Goal: Obtain resource: Obtain resource

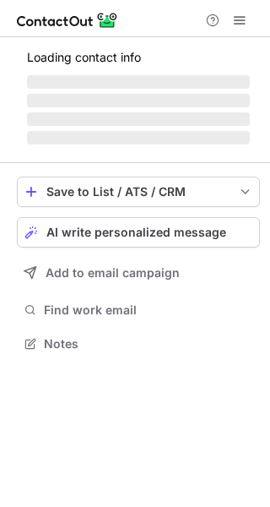
scroll to position [369, 270]
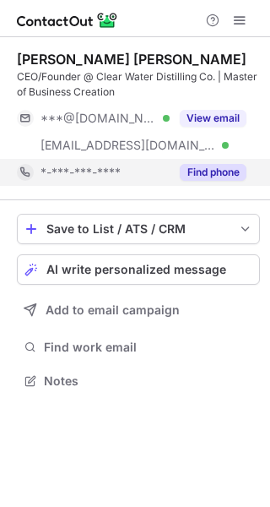
click at [219, 172] on button "Find phone" at bounding box center [213, 172] width 67 height 17
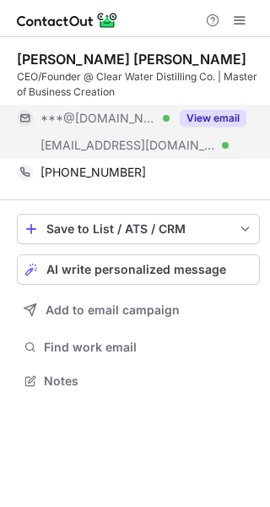
click at [222, 128] on div "View email" at bounding box center [208, 118] width 77 height 27
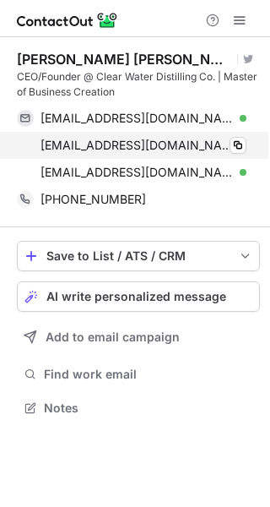
scroll to position [396, 270]
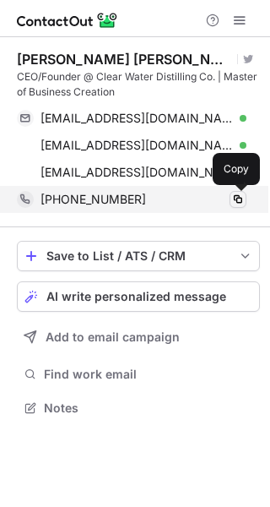
click at [237, 206] on button at bounding box center [238, 199] width 17 height 17
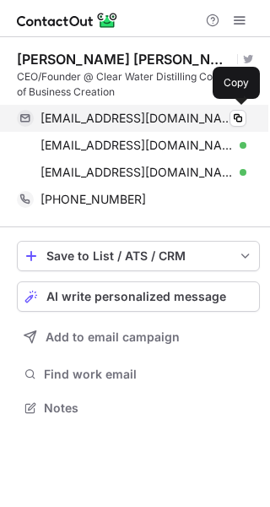
scroll to position [396, 270]
click at [242, 124] on span at bounding box center [239, 119] width 14 height 14
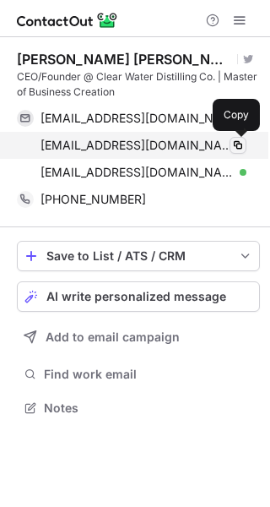
click at [238, 146] on span at bounding box center [239, 146] width 14 height 14
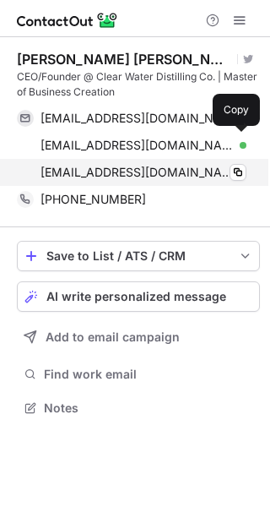
scroll to position [396, 270]
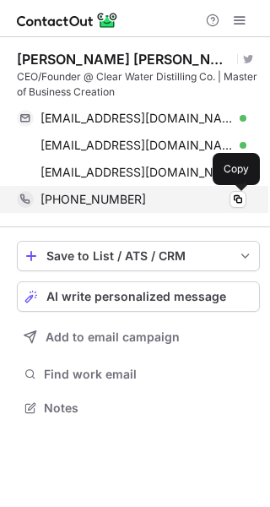
drag, startPoint x: 238, startPoint y: 204, endPoint x: 261, endPoint y: 212, distance: 24.3
click at [238, 203] on span at bounding box center [239, 200] width 14 height 14
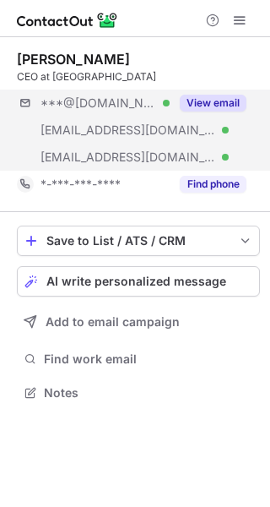
scroll to position [381, 270]
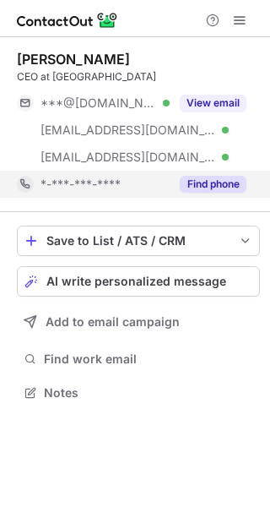
click at [222, 181] on button "Find phone" at bounding box center [213, 184] width 67 height 17
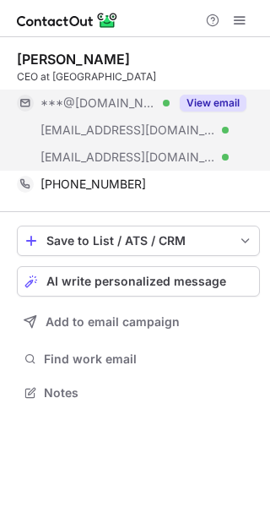
drag, startPoint x: 221, startPoint y: 93, endPoint x: 219, endPoint y: 117, distance: 23.7
click at [221, 96] on div "View email" at bounding box center [208, 103] width 77 height 27
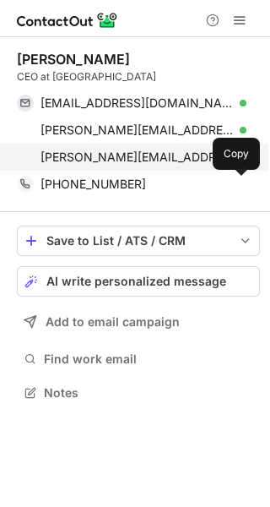
drag, startPoint x: 237, startPoint y: 189, endPoint x: 19, endPoint y: 154, distance: 220.9
click at [238, 189] on span at bounding box center [239, 184] width 14 height 14
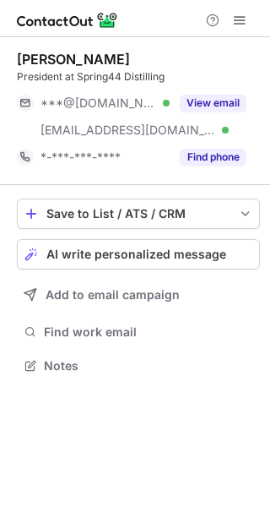
scroll to position [354, 270]
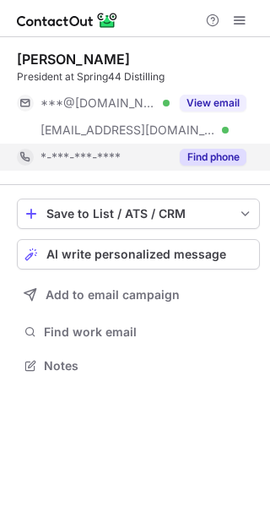
click at [217, 161] on button "Find phone" at bounding box center [213, 157] width 67 height 17
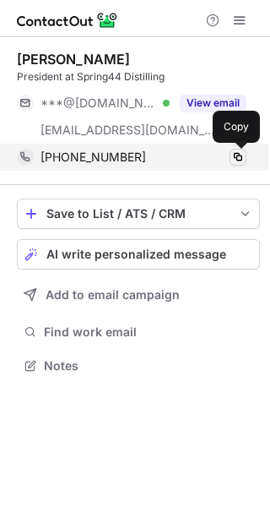
click at [242, 162] on span at bounding box center [239, 157] width 14 height 14
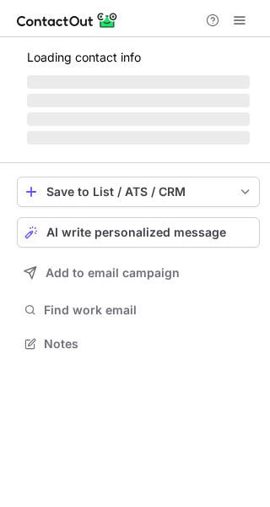
scroll to position [354, 270]
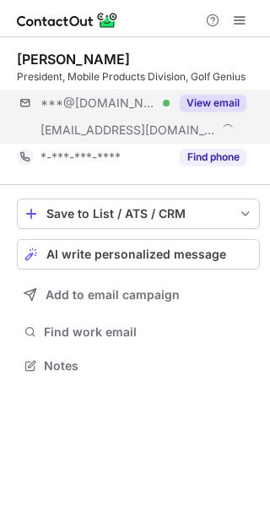
scroll to position [354, 270]
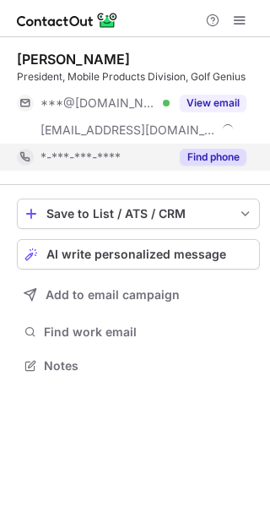
click at [234, 156] on button "Find phone" at bounding box center [213, 157] width 67 height 17
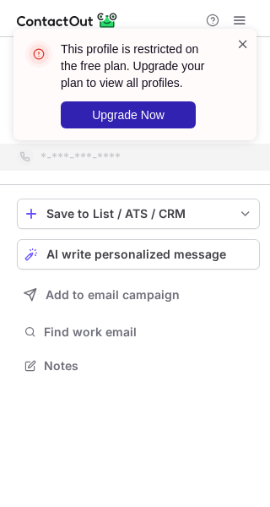
click at [239, 50] on span at bounding box center [244, 43] width 14 height 17
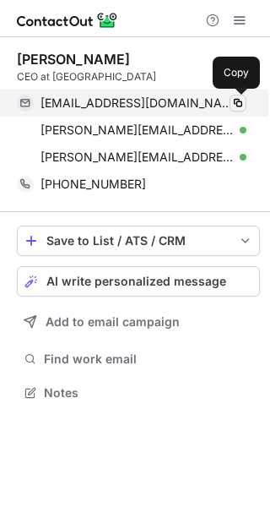
scroll to position [381, 270]
click at [233, 96] on span at bounding box center [239, 103] width 14 height 14
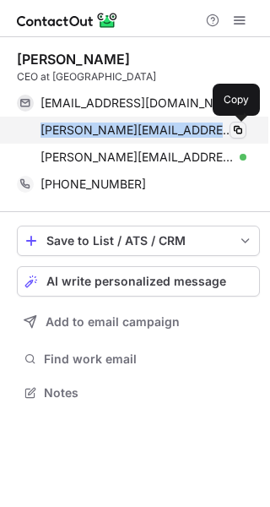
drag, startPoint x: 233, startPoint y: 92, endPoint x: 237, endPoint y: 128, distance: 36.5
click at [237, 128] on div "[PERSON_NAME][EMAIL_ADDRESS][DOMAIN_NAME] Verified Copy [PERSON_NAME][EMAIL_ADD…" at bounding box center [132, 130] width 230 height 81
click at [241, 131] on span at bounding box center [239, 130] width 14 height 14
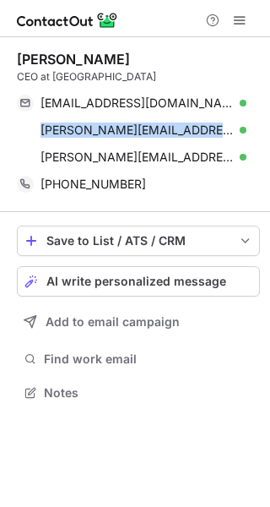
click at [253, 133] on div "[PERSON_NAME][EMAIL_ADDRESS][DOMAIN_NAME] Verified Copy [PERSON_NAME][EMAIL_ADD…" at bounding box center [138, 130] width 243 height 81
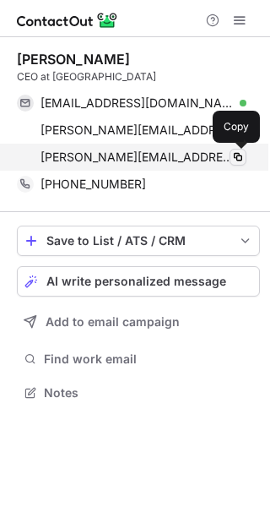
click at [240, 165] on button at bounding box center [238, 157] width 17 height 17
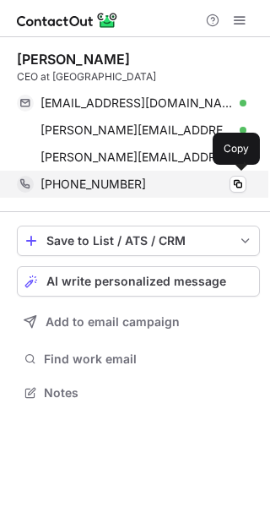
click at [237, 193] on div "[PHONE_NUMBER] Copy" at bounding box center [132, 184] width 230 height 27
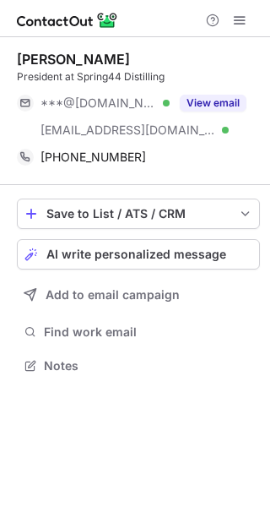
scroll to position [354, 270]
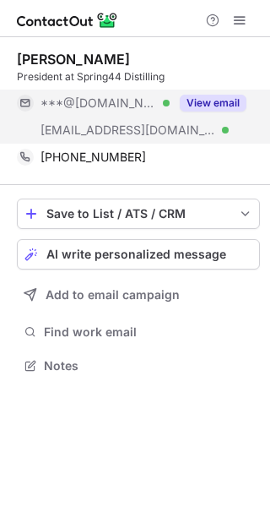
drag, startPoint x: 0, startPoint y: 0, endPoint x: 229, endPoint y: 103, distance: 251.1
click at [229, 103] on button "View email" at bounding box center [213, 103] width 67 height 17
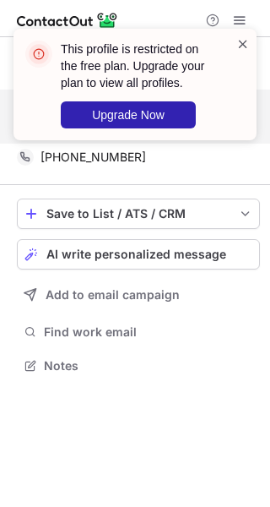
click at [248, 52] on span at bounding box center [244, 43] width 14 height 17
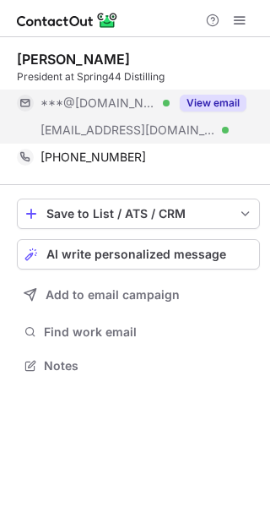
click at [179, 129] on div "***@gmail.com Verified ***@spring44.com Verified View email" at bounding box center [138, 117] width 243 height 54
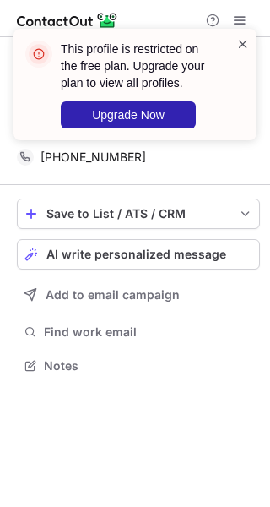
click at [247, 37] on span at bounding box center [244, 43] width 14 height 17
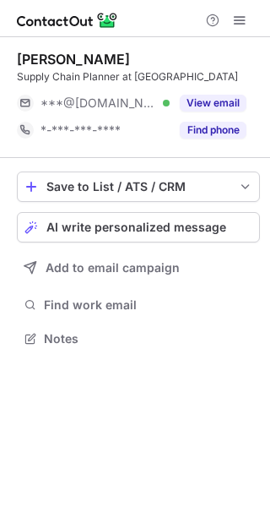
scroll to position [327, 270]
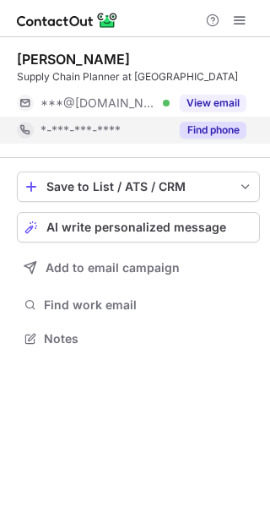
click at [225, 134] on button "Find phone" at bounding box center [213, 130] width 67 height 17
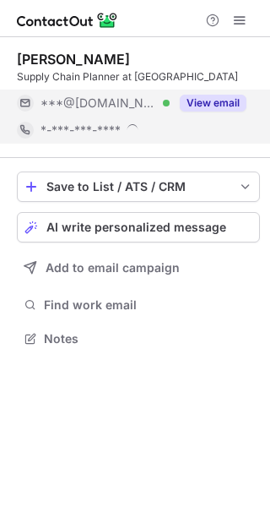
click at [225, 91] on div "View email" at bounding box center [208, 103] width 77 height 27
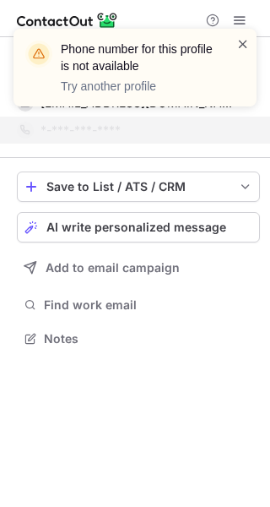
click at [243, 41] on span at bounding box center [244, 43] width 14 height 17
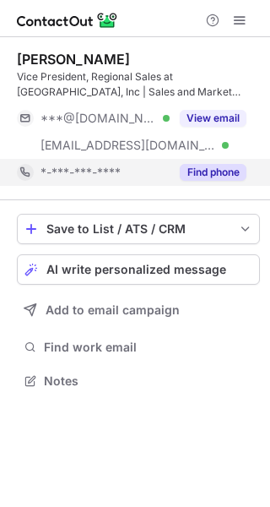
scroll to position [369, 270]
click at [199, 166] on button "Find phone" at bounding box center [213, 172] width 67 height 17
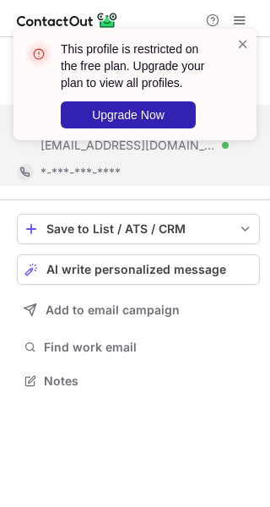
click at [206, 130] on div "This profile is restricted on the free plan. Upgrade your plan to view all prof…" at bounding box center [135, 91] width 270 height 159
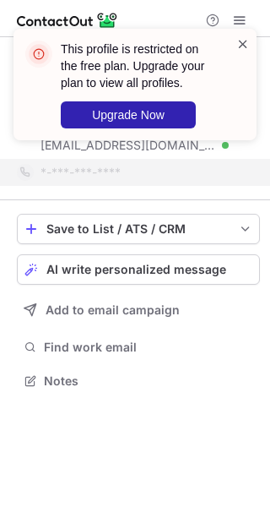
click at [249, 43] on span at bounding box center [244, 43] width 14 height 17
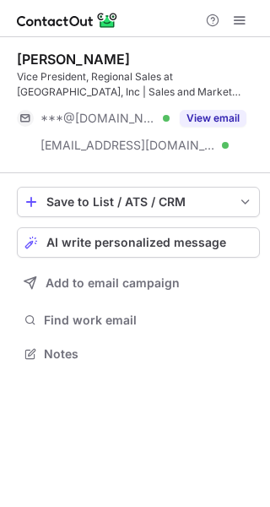
click at [202, 118] on div "This profile is restricted on the free plan. Upgrade your plan to view all prof…" at bounding box center [138, 93] width 155 height 88
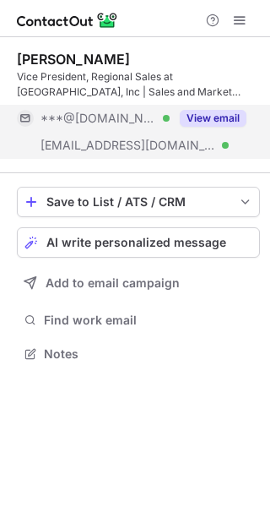
click at [236, 108] on div "View email" at bounding box center [208, 118] width 77 height 27
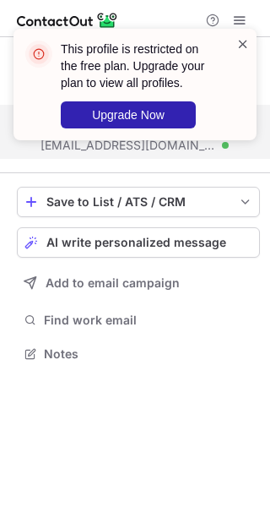
click at [246, 45] on span at bounding box center [244, 43] width 14 height 17
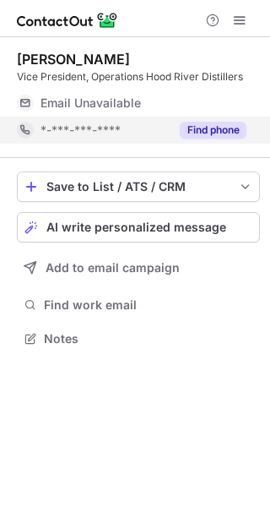
scroll to position [327, 270]
click at [207, 123] on button "Find phone" at bounding box center [213, 130] width 67 height 17
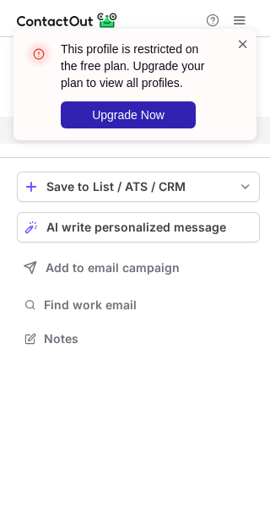
click at [240, 43] on span at bounding box center [244, 43] width 14 height 17
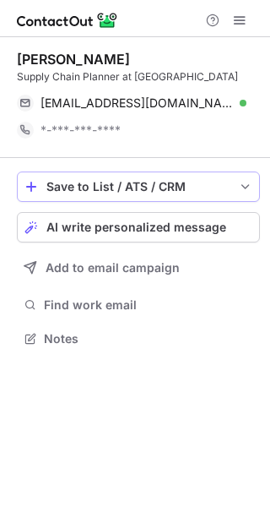
scroll to position [327, 270]
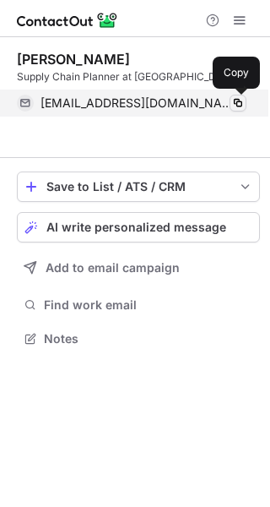
click at [240, 95] on button at bounding box center [238, 103] width 17 height 17
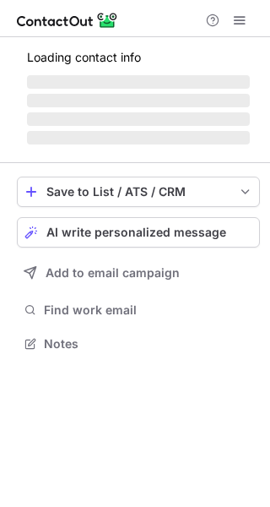
scroll to position [327, 270]
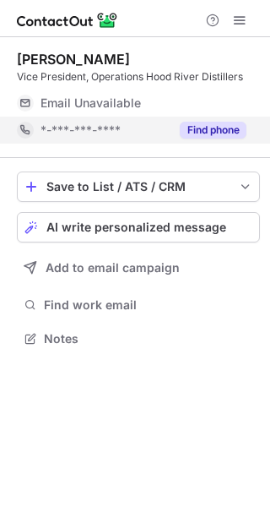
click at [236, 118] on div "Find phone" at bounding box center [208, 130] width 77 height 27
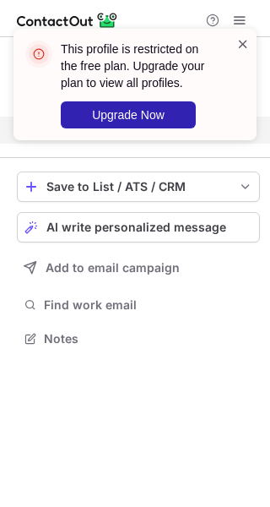
click at [247, 40] on span at bounding box center [244, 43] width 14 height 17
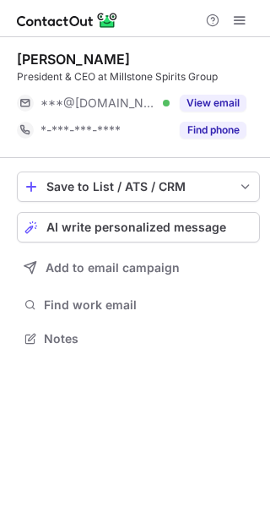
scroll to position [327, 270]
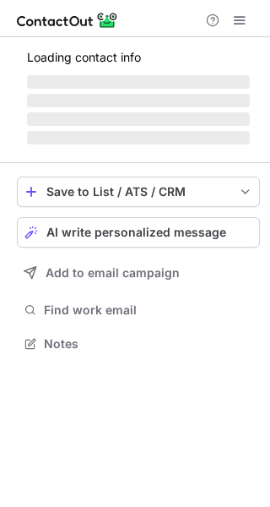
scroll to position [327, 270]
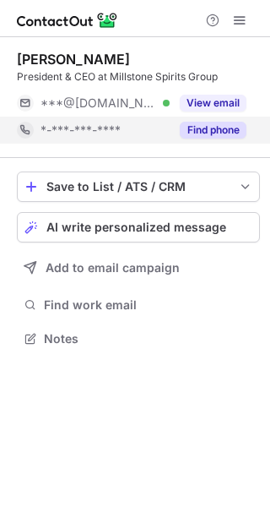
click at [221, 140] on div "Find phone" at bounding box center [208, 130] width 77 height 27
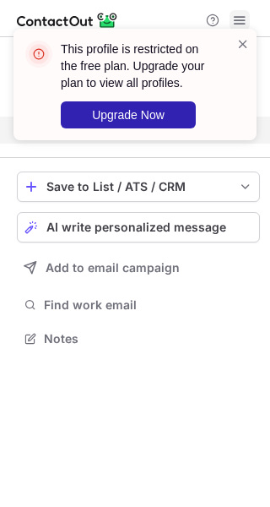
drag, startPoint x: 245, startPoint y: 42, endPoint x: 238, endPoint y: 9, distance: 33.6
click at [244, 43] on span at bounding box center [244, 43] width 14 height 17
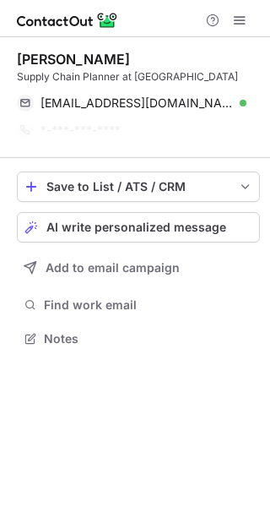
scroll to position [8, 8]
click at [237, 131] on div "*-***-***-****" at bounding box center [144, 130] width 206 height 15
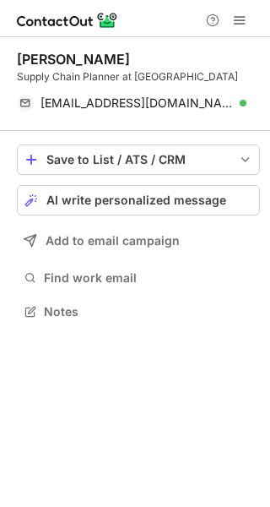
scroll to position [300, 270]
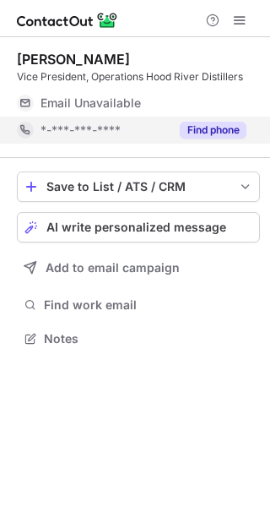
scroll to position [327, 270]
click at [236, 130] on button "Find phone" at bounding box center [213, 130] width 67 height 17
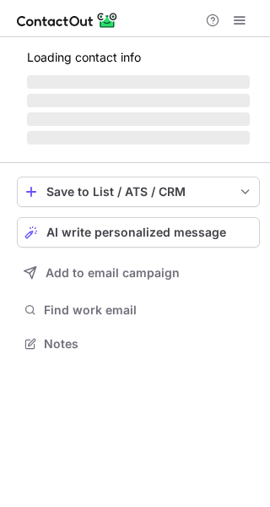
scroll to position [354, 270]
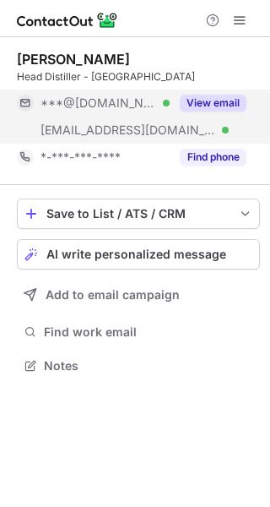
click at [216, 106] on button "View email" at bounding box center [213, 103] width 67 height 17
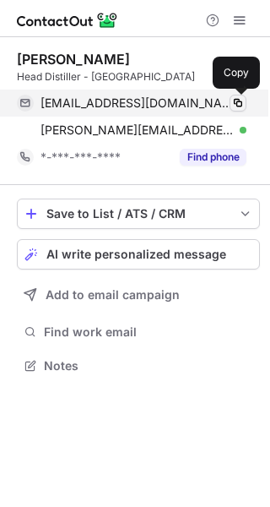
click at [235, 105] on span at bounding box center [239, 103] width 14 height 14
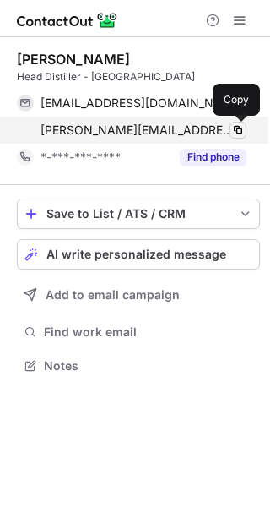
click at [239, 134] on span at bounding box center [239, 130] width 14 height 14
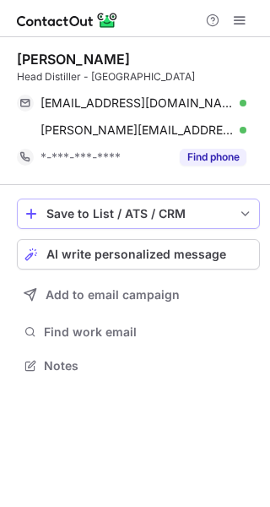
scroll to position [354, 270]
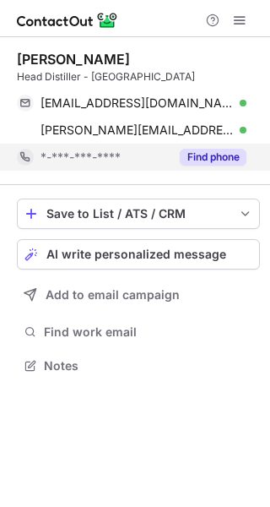
click at [225, 161] on button "Find phone" at bounding box center [213, 157] width 67 height 17
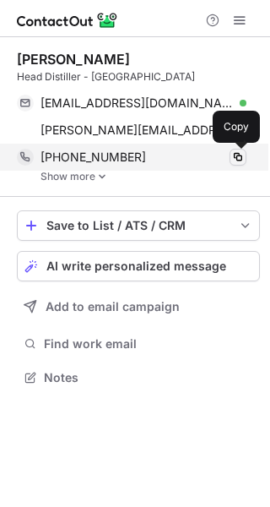
drag, startPoint x: 237, startPoint y: 157, endPoint x: 212, endPoint y: 173, distance: 29.3
click at [237, 157] on span at bounding box center [239, 157] width 14 height 14
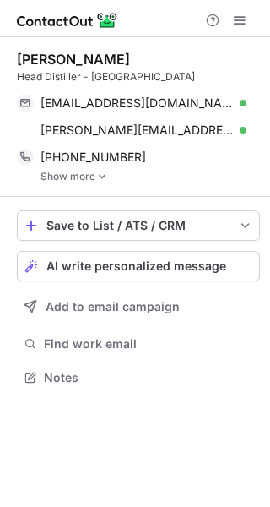
scroll to position [366, 270]
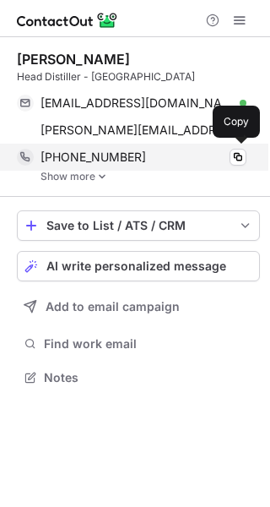
click at [113, 168] on div "[PHONE_NUMBER] Copy" at bounding box center [132, 157] width 230 height 27
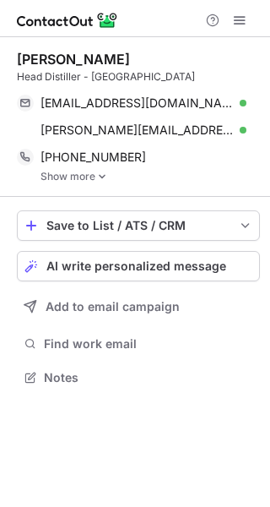
click at [100, 171] on img at bounding box center [102, 177] width 10 height 12
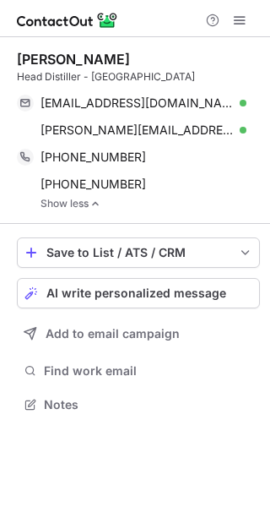
click at [90, 203] on link "Show less" at bounding box center [151, 204] width 220 height 12
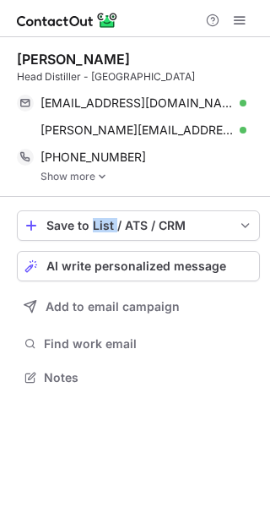
click at [90, 203] on div "Save to List / ATS / CRM List Select Lever Connect Greenhouse Connect Salesforc…" at bounding box center [138, 300] width 243 height 206
click at [90, 177] on link "Show more" at bounding box center [151, 177] width 220 height 12
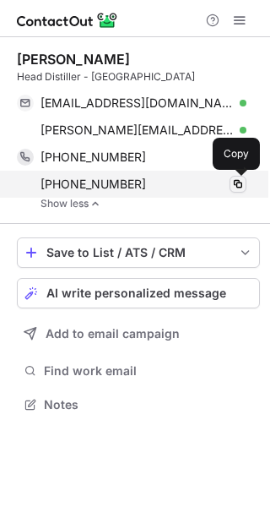
click at [240, 184] on span at bounding box center [239, 184] width 14 height 14
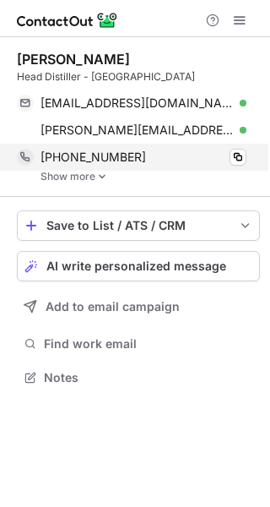
scroll to position [366, 270]
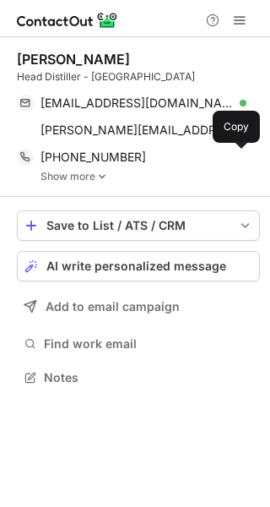
drag, startPoint x: 238, startPoint y: 161, endPoint x: 9, endPoint y: 227, distance: 238.3
click at [238, 161] on span at bounding box center [239, 157] width 14 height 14
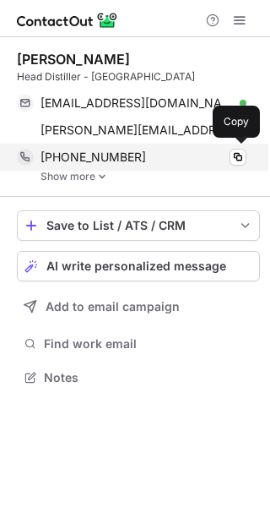
drag, startPoint x: 199, startPoint y: 334, endPoint x: 123, endPoint y: 165, distance: 185.7
click at [144, 166] on div "Andrew Countryman Head Distiller - New Liberty Distillery andrewcountryman@gmai…" at bounding box center [135, 220] width 270 height 366
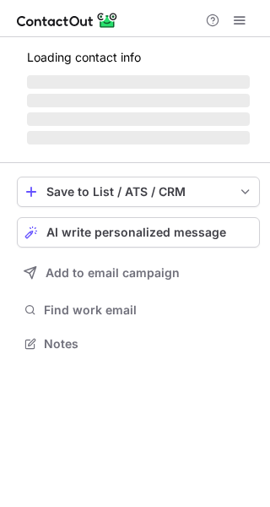
scroll to position [369, 270]
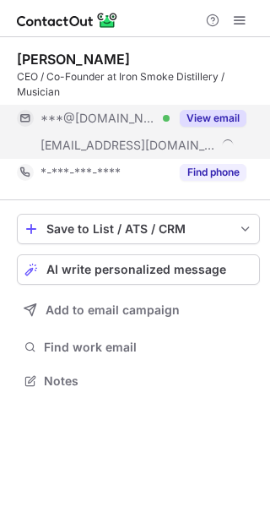
click at [211, 117] on button "View email" at bounding box center [213, 118] width 67 height 17
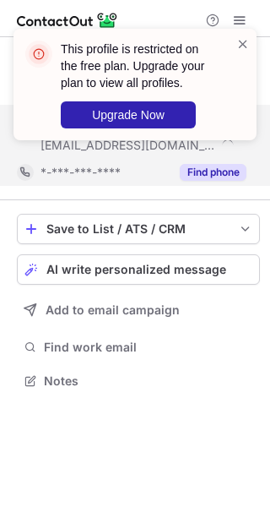
click at [223, 171] on div "This profile is restricted on the free plan. Upgrade your plan to view all prof…" at bounding box center [135, 91] width 270 height 159
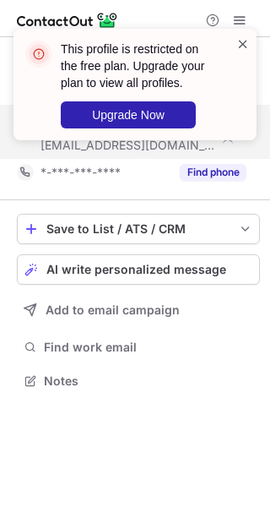
click at [242, 49] on span at bounding box center [244, 43] width 14 height 17
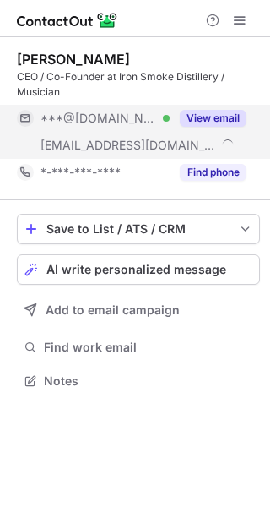
click at [232, 166] on div "This profile is restricted on the free plan. Upgrade your plan to view all prof…" at bounding box center [135, 91] width 270 height 159
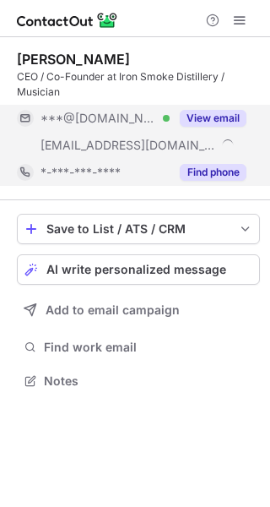
click at [230, 168] on button "Find phone" at bounding box center [213, 172] width 67 height 17
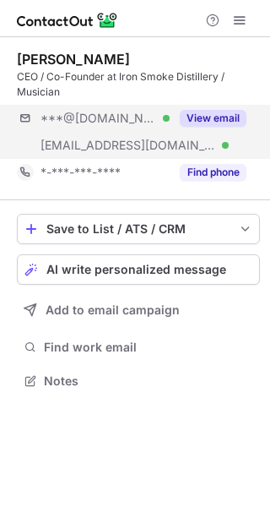
scroll to position [369, 270]
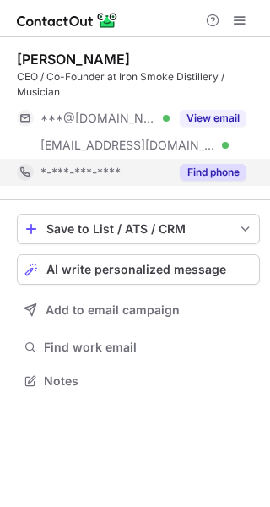
click at [242, 168] on button "Find phone" at bounding box center [213, 172] width 67 height 17
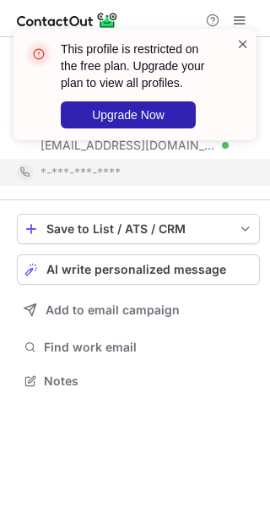
click at [248, 40] on span at bounding box center [244, 43] width 14 height 17
